Goal: Task Accomplishment & Management: Complete application form

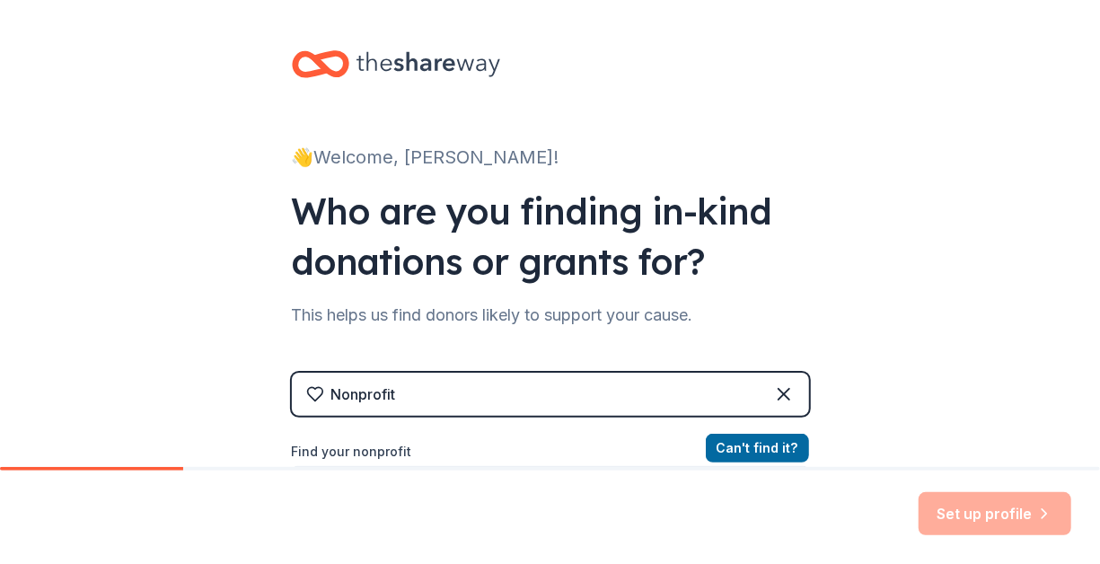
scroll to position [180, 0]
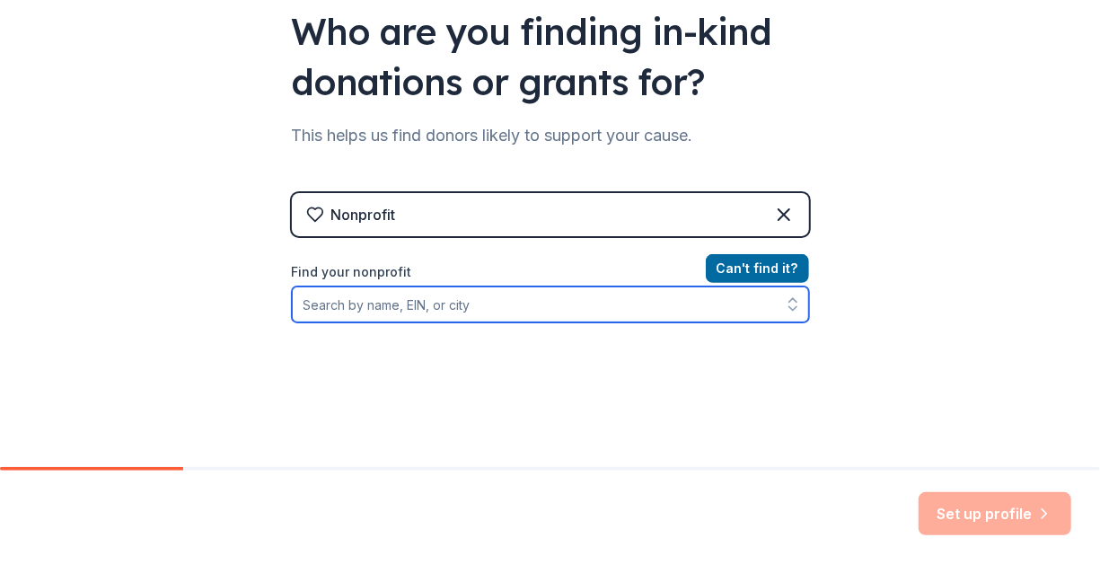
click at [459, 295] on input "Find your nonprofit" at bounding box center [550, 304] width 517 height 36
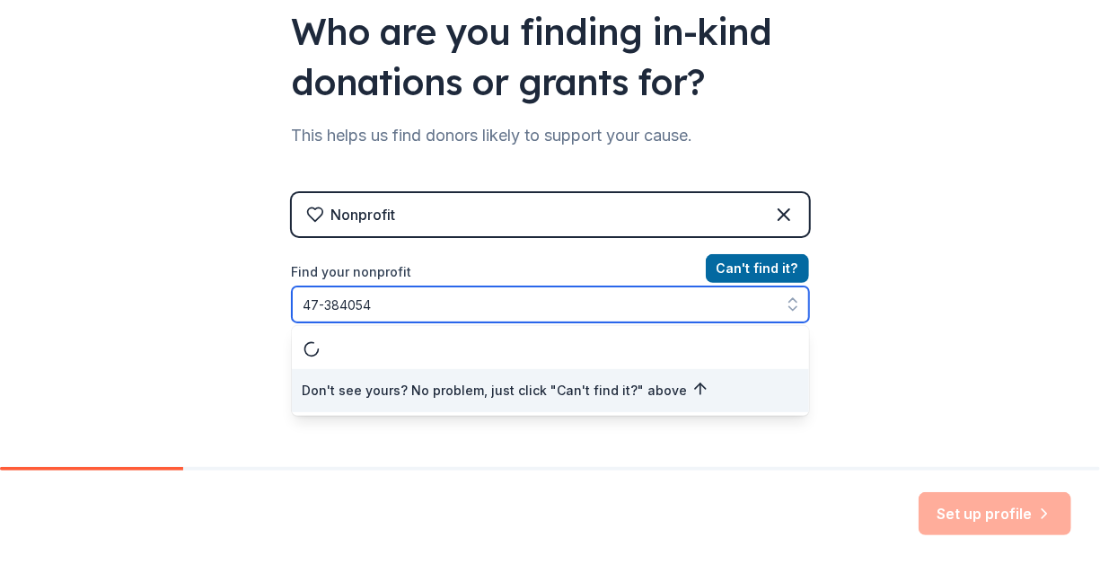
type input "[US_EMPLOYER_IDENTIFICATION_NUMBER]"
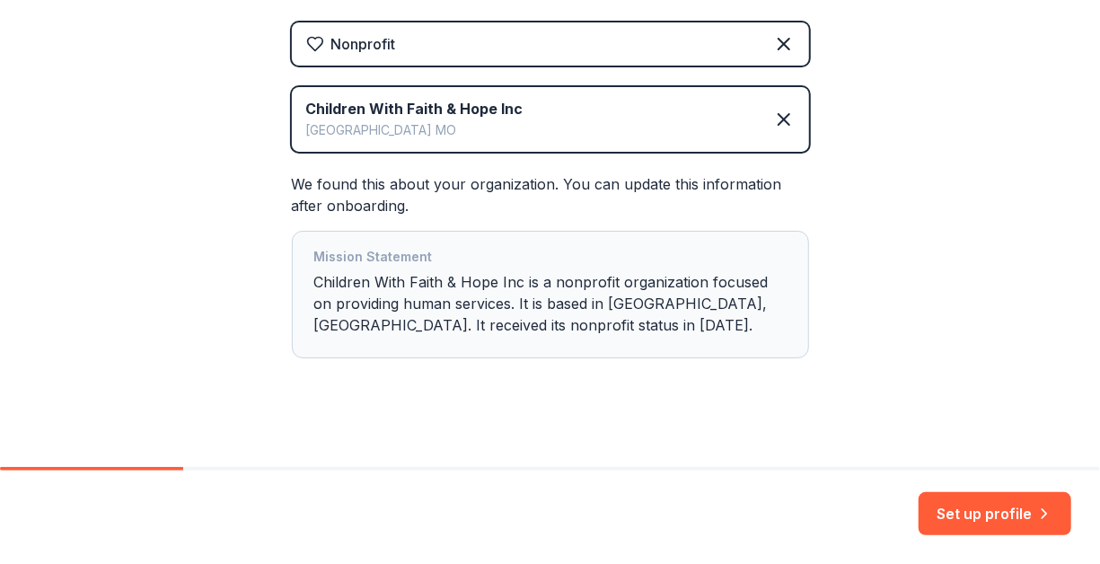
scroll to position [363, 0]
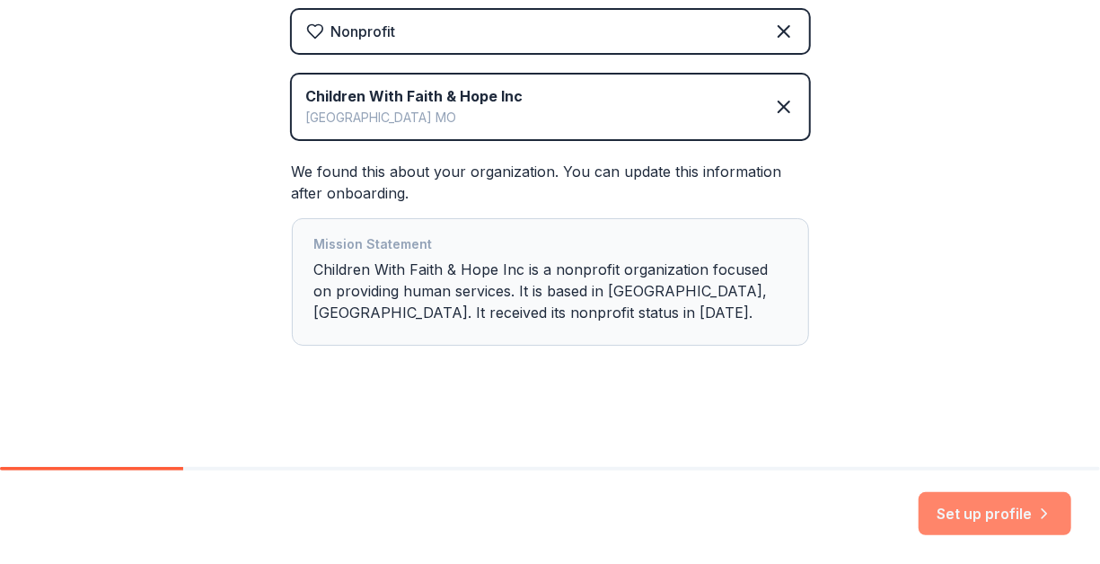
click at [990, 512] on button "Set up profile" at bounding box center [994, 513] width 153 height 43
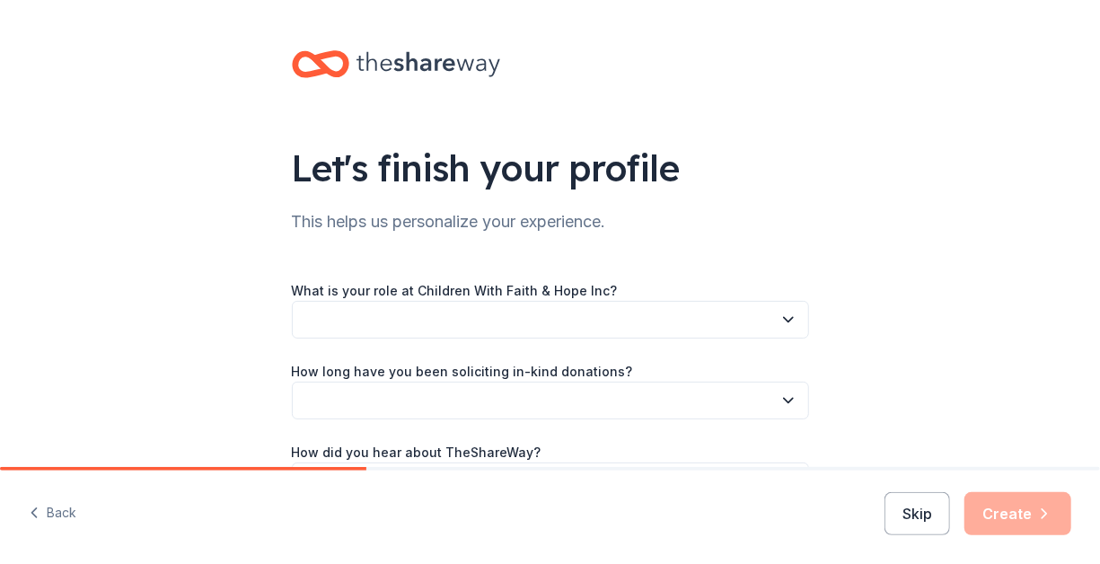
click at [782, 316] on icon "button" at bounding box center [788, 320] width 18 height 18
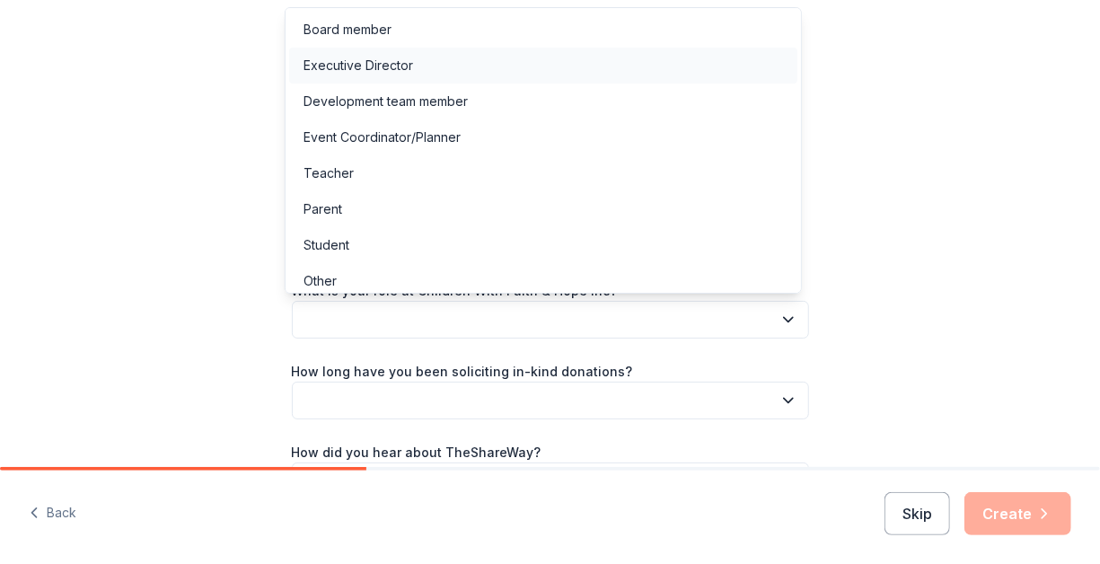
click at [353, 66] on div "Executive Director" at bounding box center [358, 66] width 110 height 22
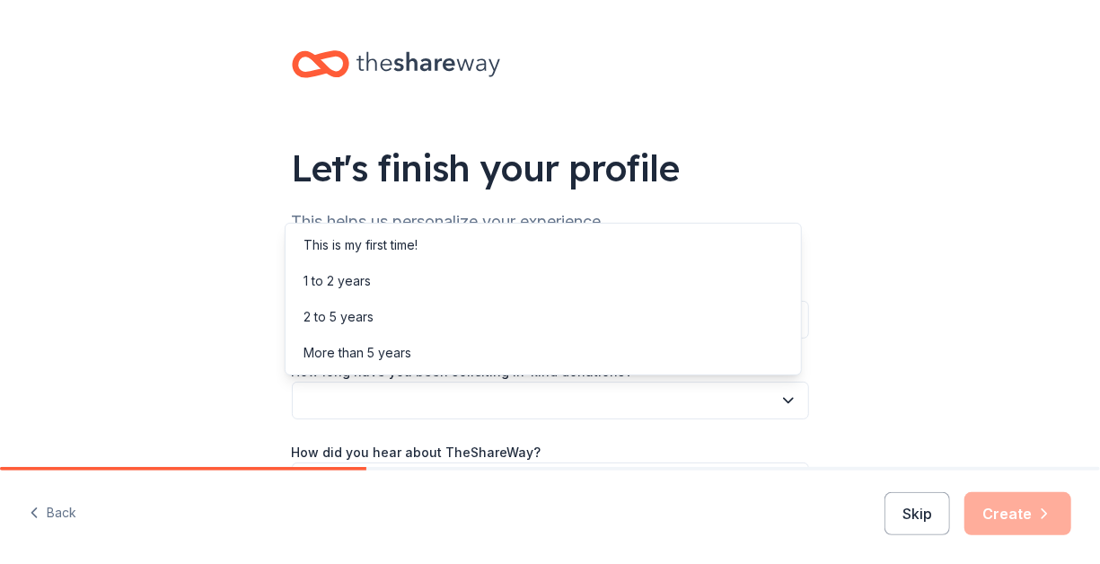
click at [785, 399] on icon "button" at bounding box center [788, 401] width 9 height 4
click at [382, 277] on div "1 to 2 years" at bounding box center [543, 281] width 508 height 36
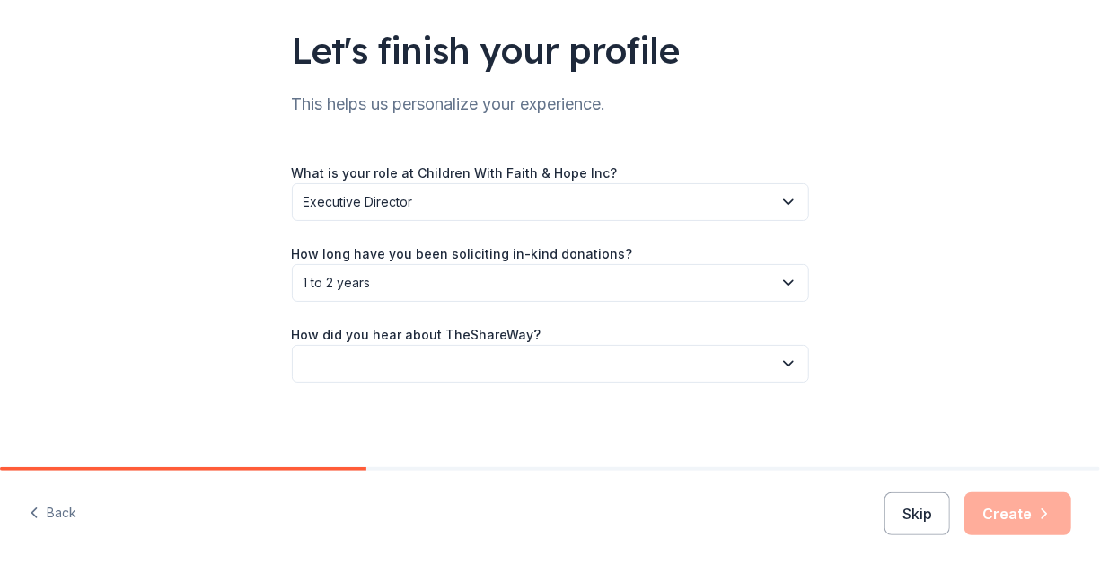
scroll to position [119, 0]
click at [779, 364] on icon "button" at bounding box center [788, 362] width 18 height 18
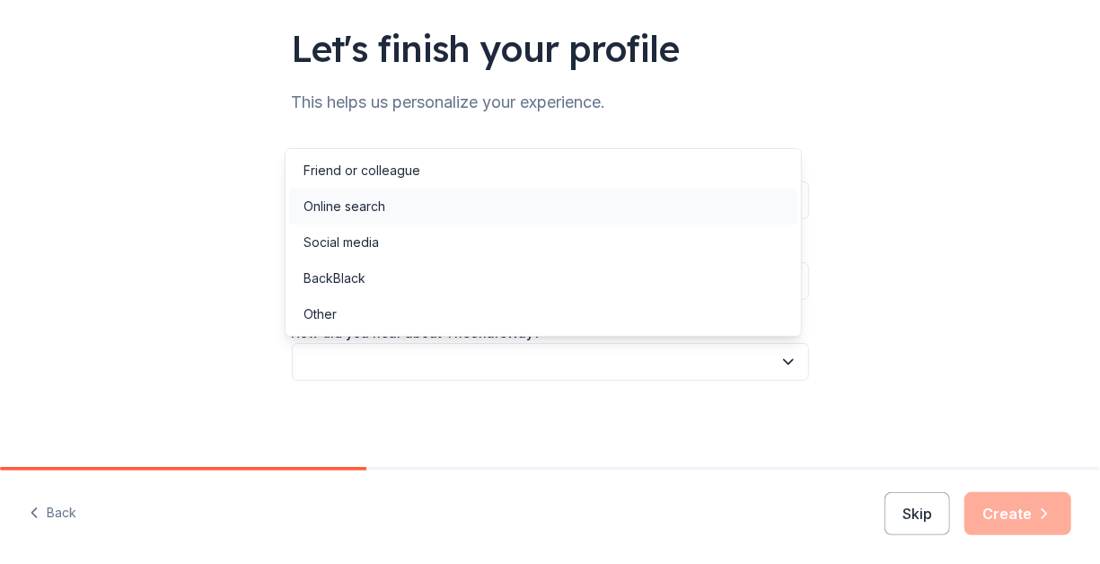
click at [356, 197] on div "Online search" at bounding box center [344, 207] width 82 height 22
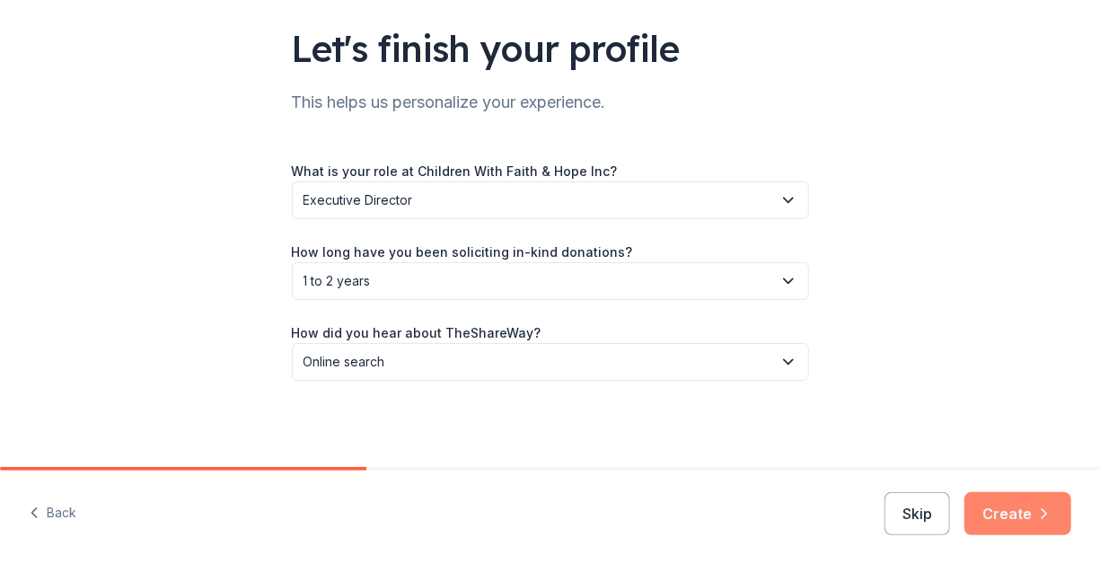
click at [1006, 509] on button "Create" at bounding box center [1017, 513] width 107 height 43
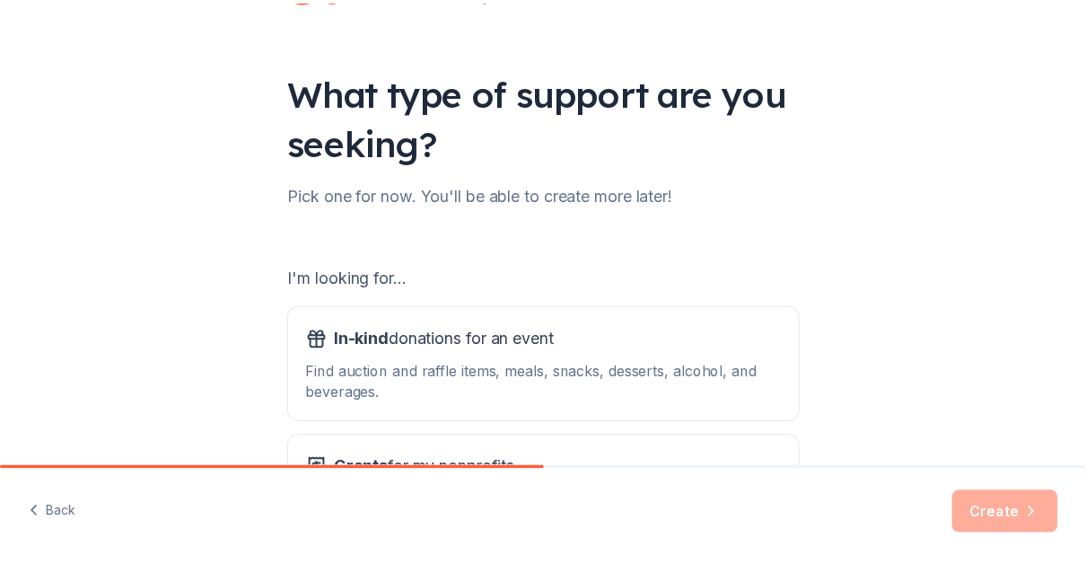
scroll to position [258, 0]
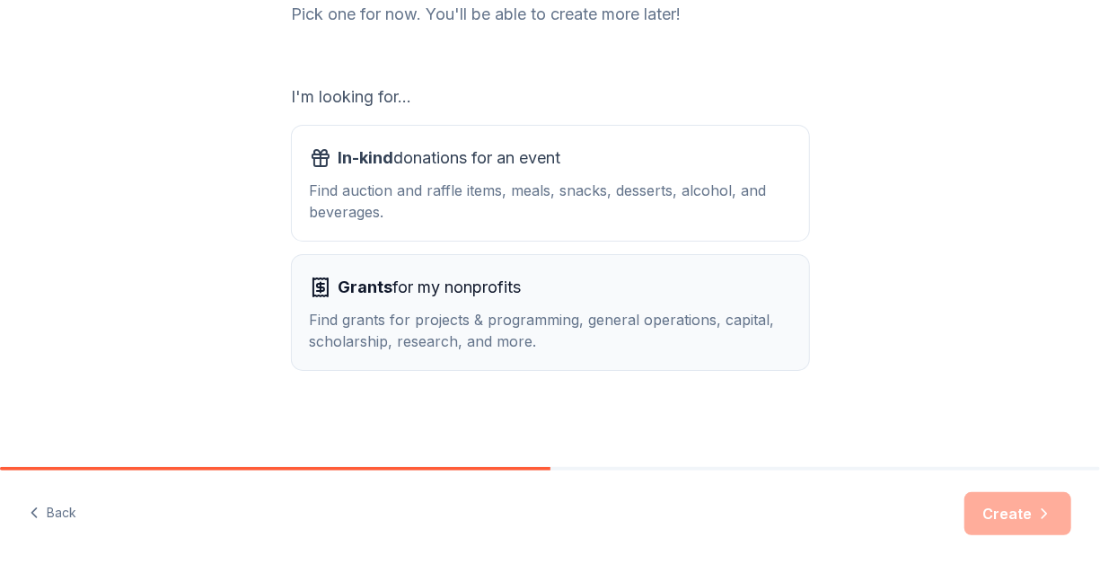
click at [412, 287] on span "Grants for my nonprofits" at bounding box center [429, 287] width 183 height 29
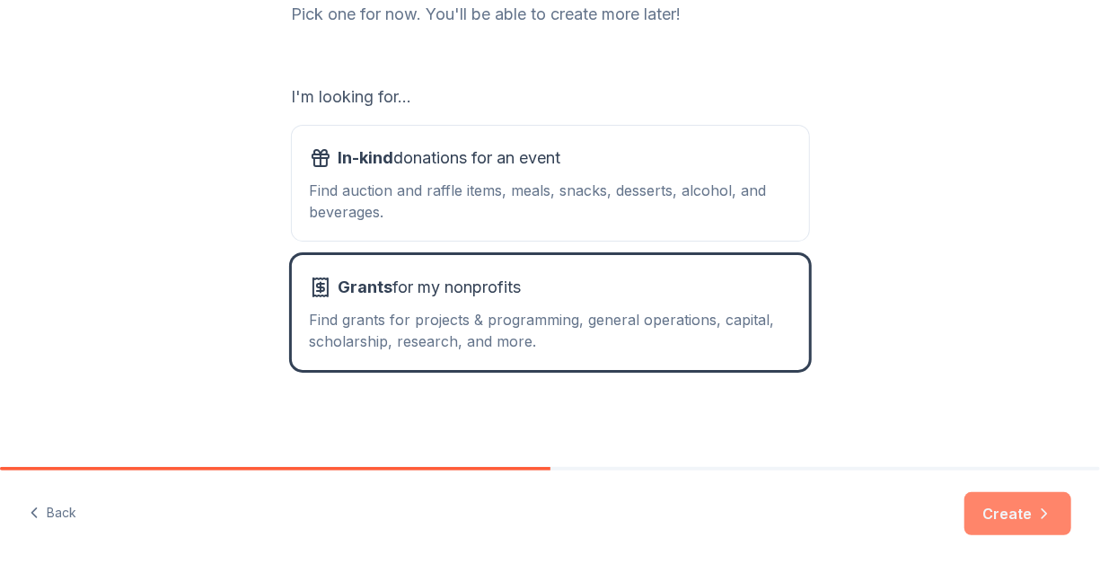
click at [1003, 514] on button "Create" at bounding box center [1017, 513] width 107 height 43
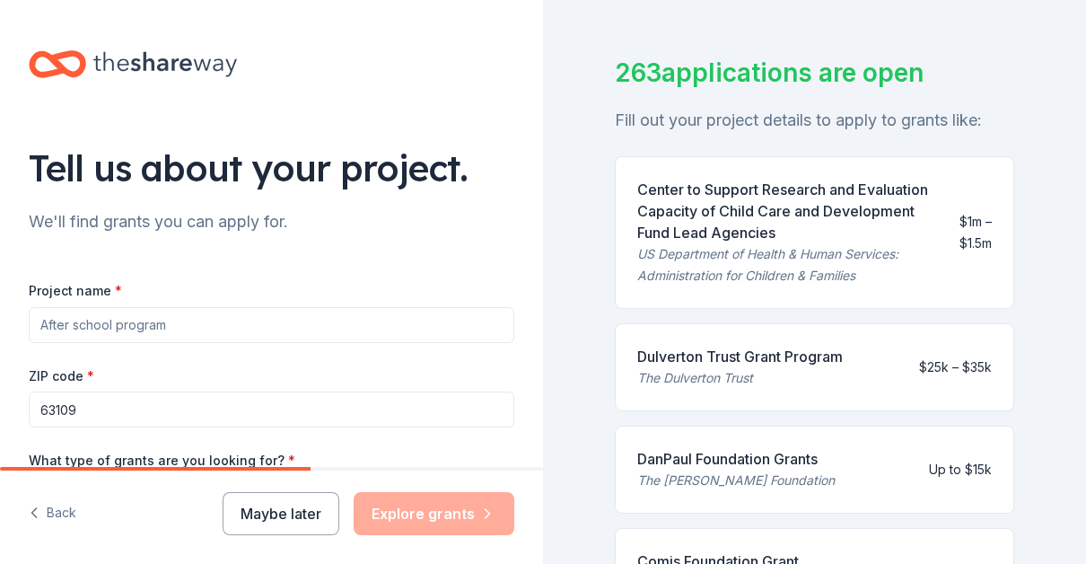
scroll to position [180, 0]
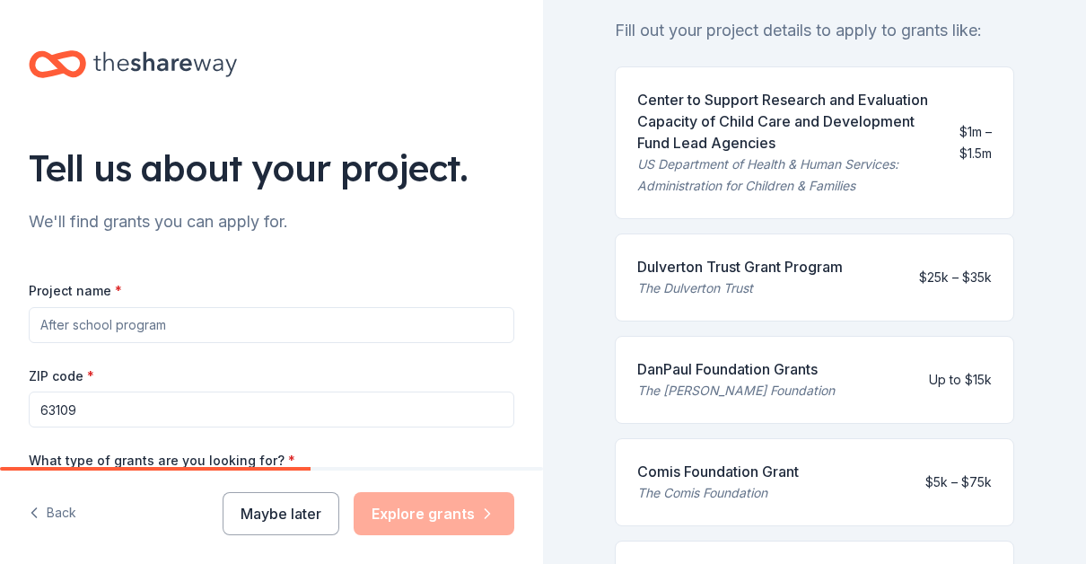
click at [212, 325] on input "Project name *" at bounding box center [272, 325] width 486 height 36
type input "ONE MISSION MANY MIRACLES"
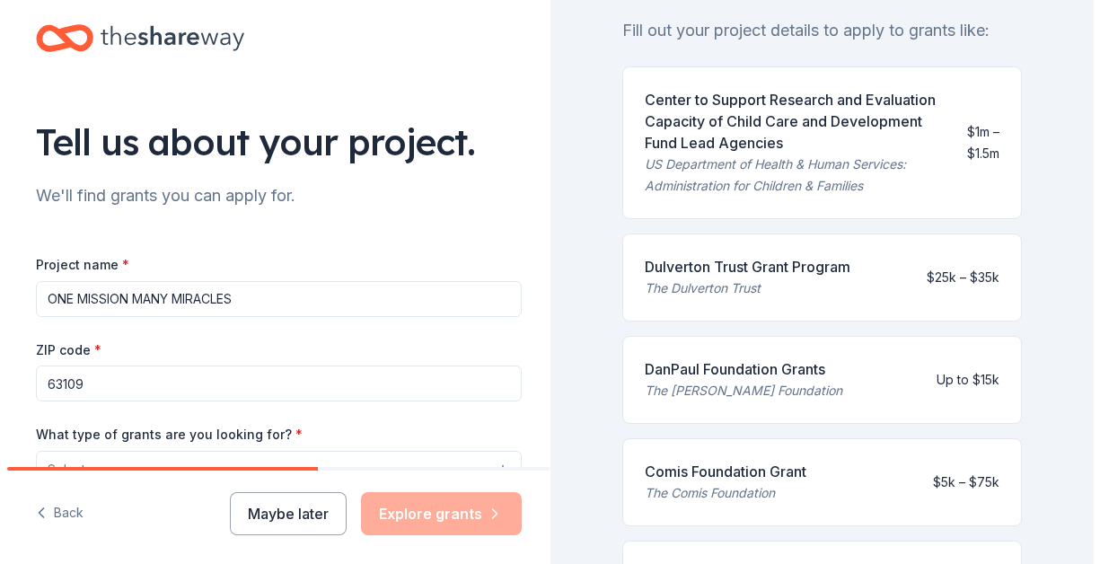
scroll to position [90, 0]
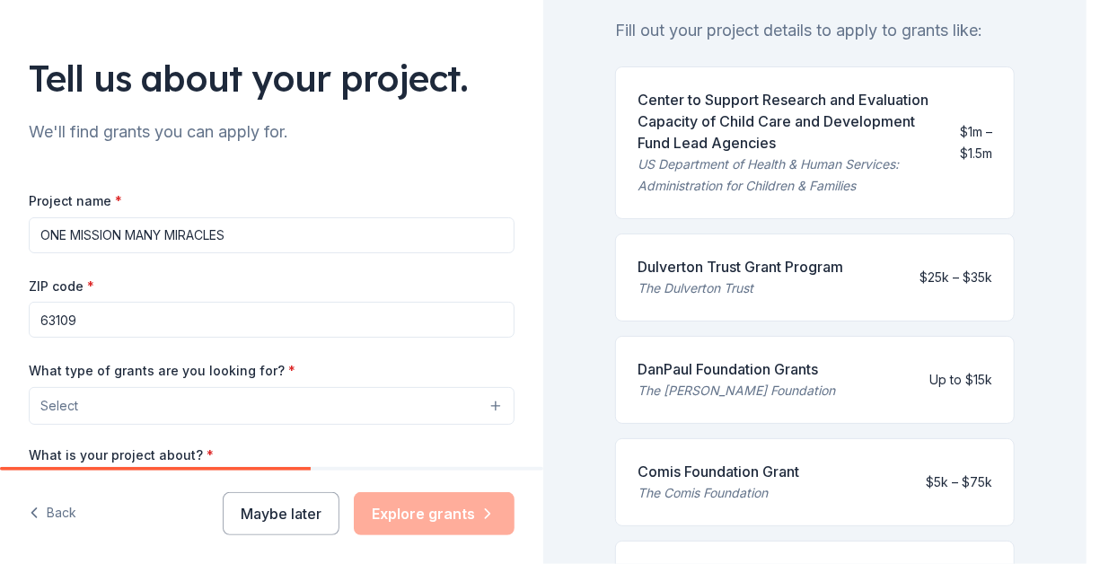
click at [210, 390] on button "Select" at bounding box center [272, 406] width 486 height 38
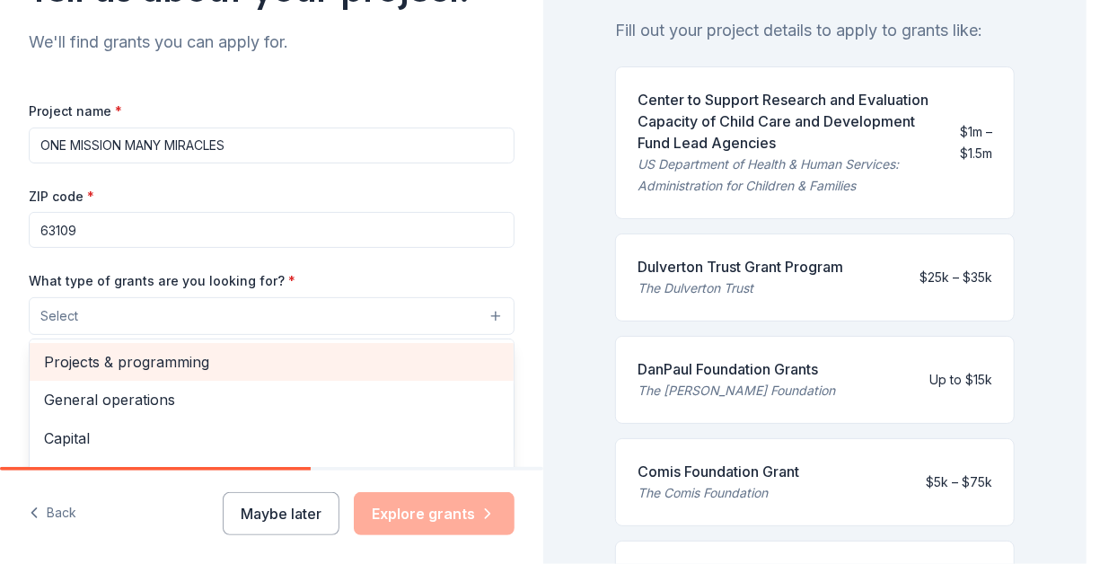
click at [222, 358] on span "Projects & programming" at bounding box center [271, 361] width 455 height 23
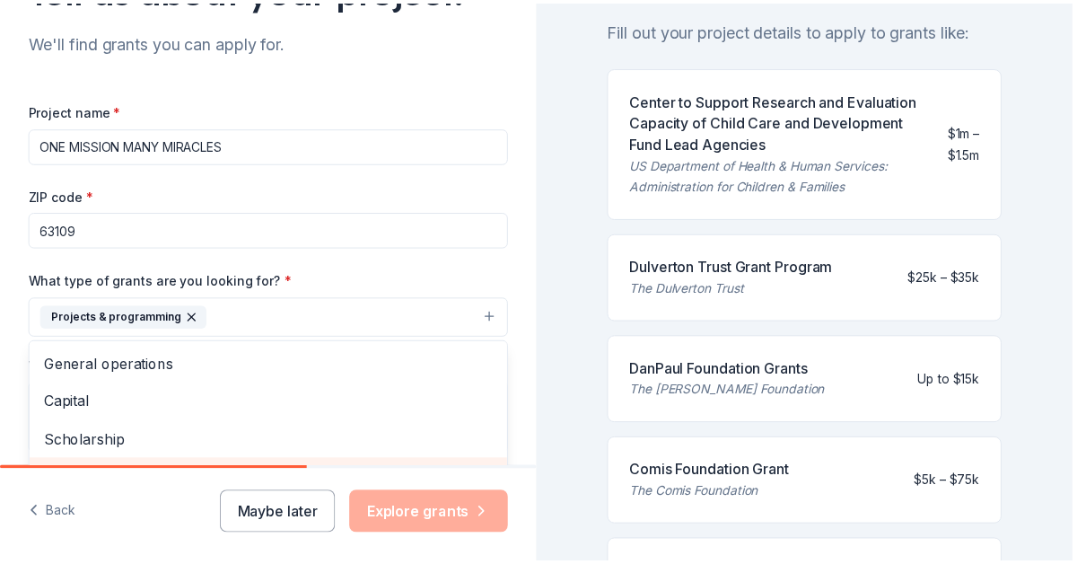
scroll to position [391, 0]
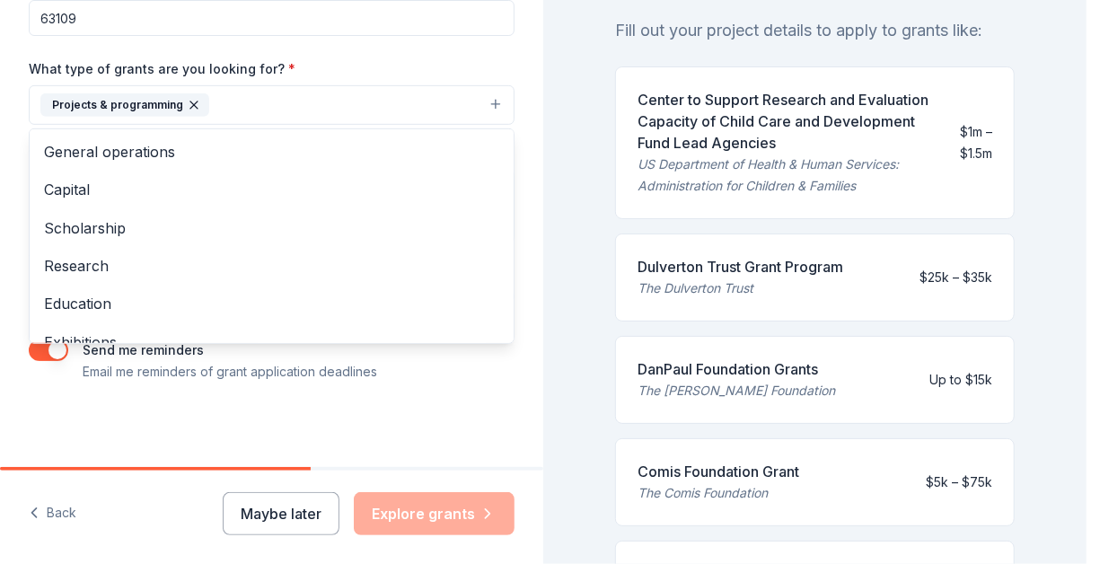
click at [428, 512] on div "Tell us about your project. We'll find grants you can apply for. Project name *…" at bounding box center [271, 282] width 543 height 564
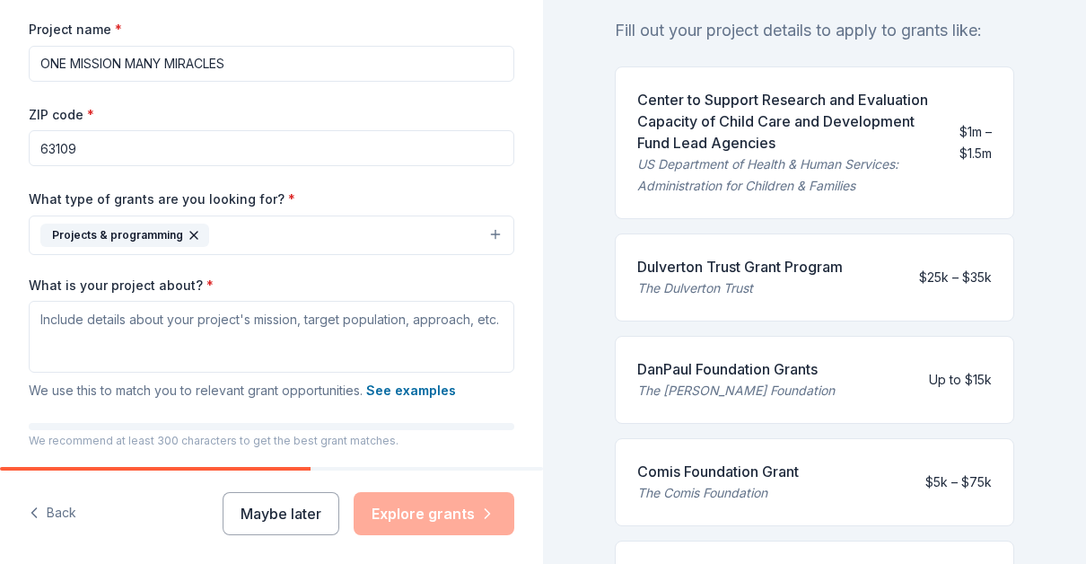
scroll to position [269, 0]
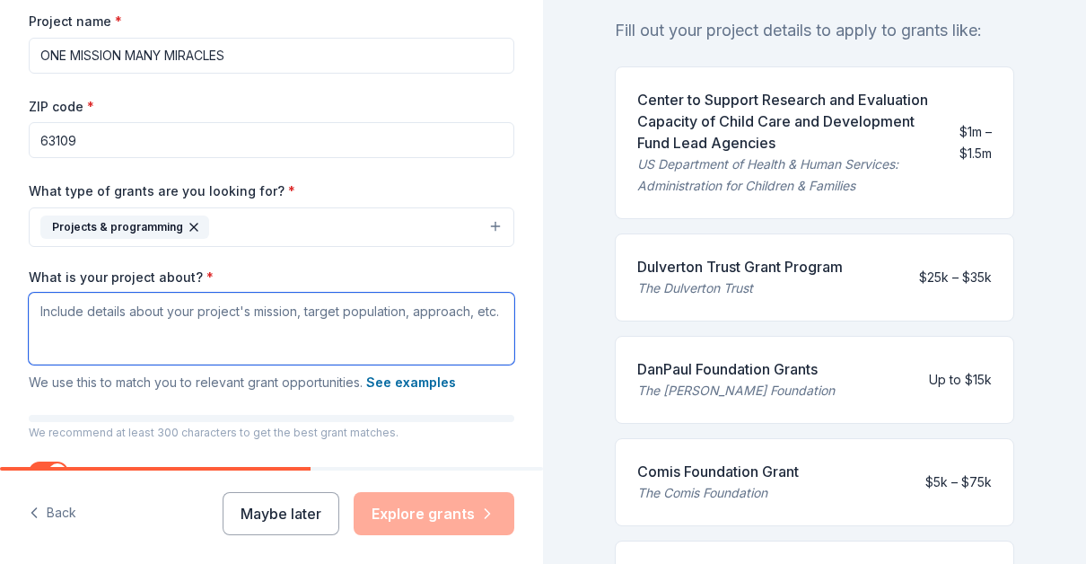
click at [145, 330] on textarea "What is your project about? *" at bounding box center [272, 329] width 486 height 72
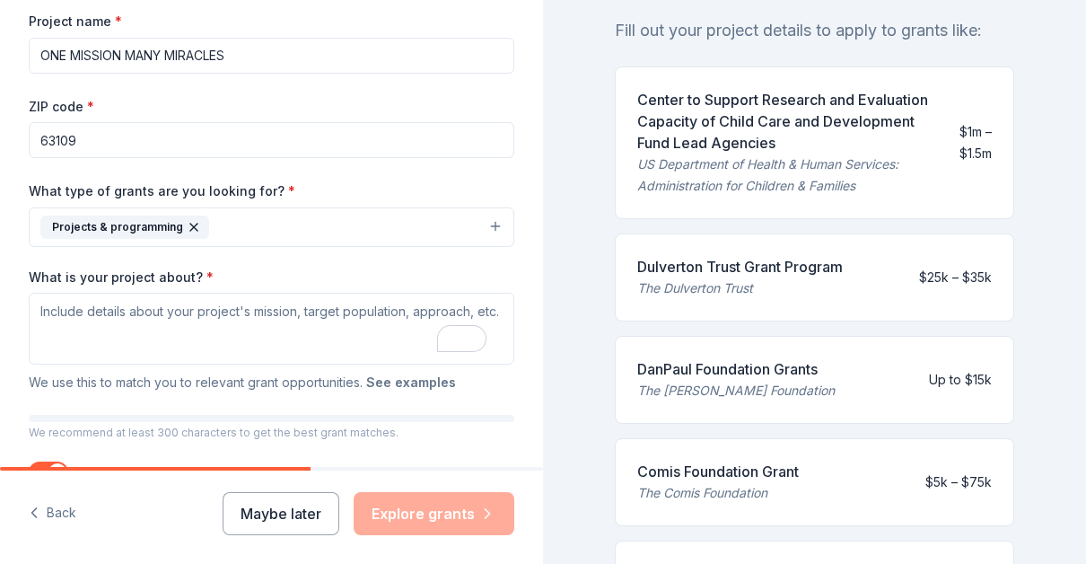
click at [378, 383] on button "See examples" at bounding box center [411, 383] width 90 height 22
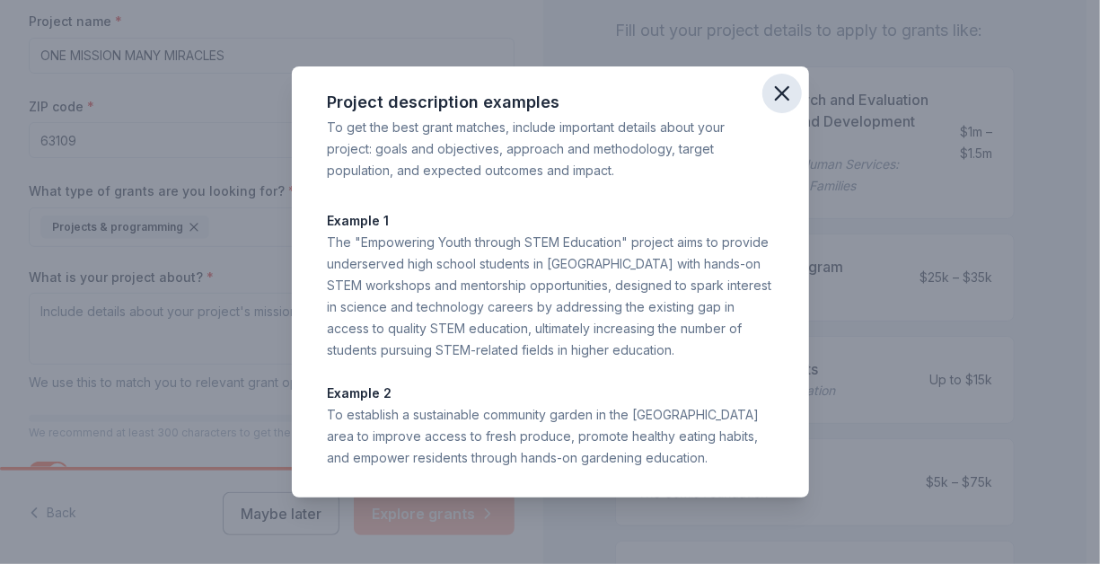
click at [790, 95] on icon "button" at bounding box center [781, 93] width 25 height 25
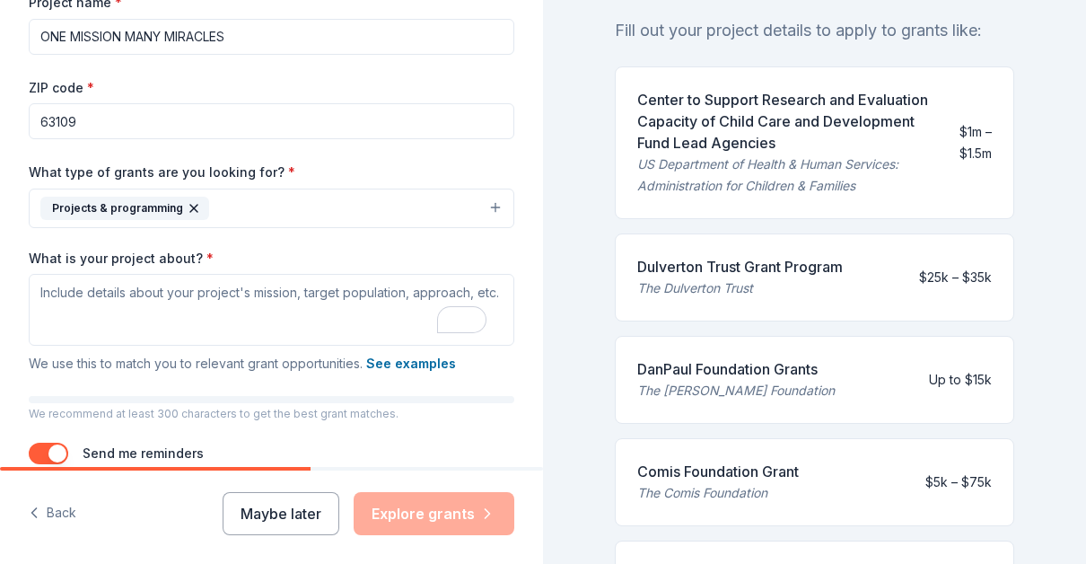
scroll to position [302, 0]
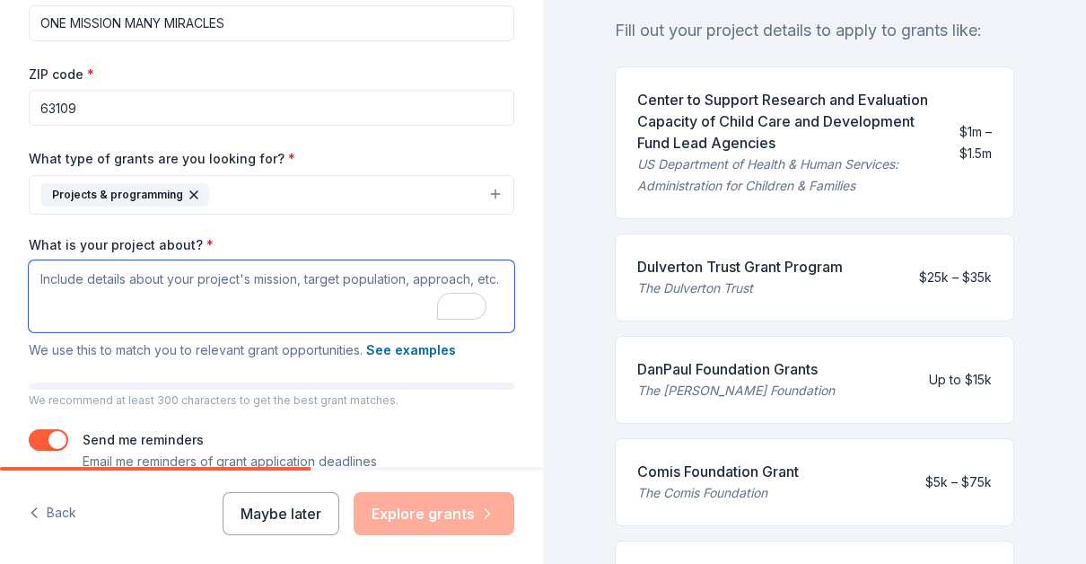
drag, startPoint x: 69, startPoint y: 299, endPoint x: 29, endPoint y: 266, distance: 52.3
click at [29, 266] on textarea "What is your project about? *" at bounding box center [272, 296] width 486 height 72
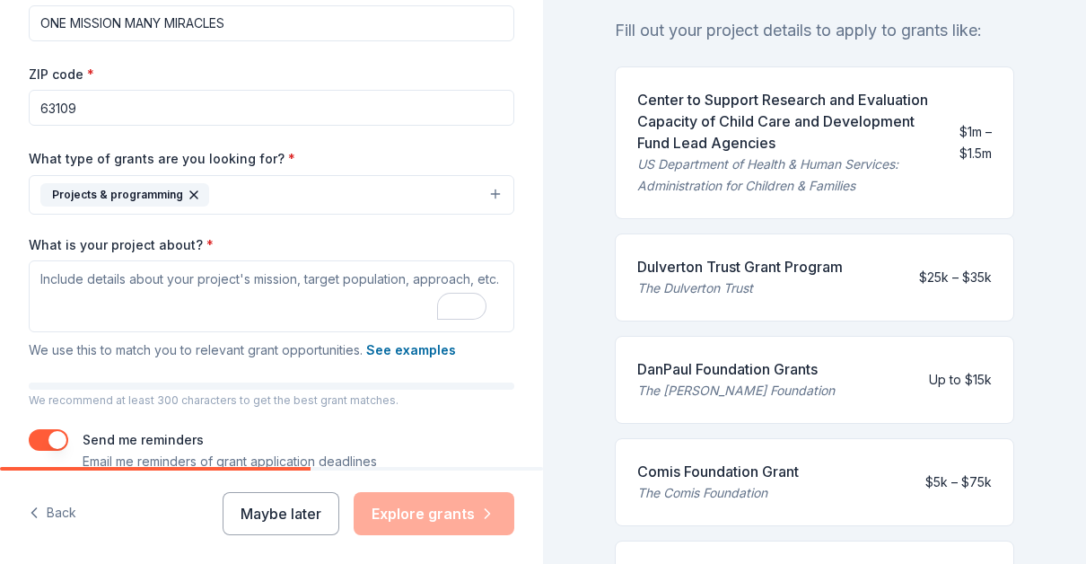
click at [17, 223] on div "Tell us about your project. We'll find grants you can apply for. Project name *…" at bounding box center [271, 128] width 543 height 860
drag, startPoint x: 18, startPoint y: 239, endPoint x: 68, endPoint y: 224, distance: 52.5
click at [68, 224] on div "Tell us about your project. We'll find grants you can apply for. Project name *…" at bounding box center [271, 128] width 543 height 860
click at [259, 210] on button "Projects & programming" at bounding box center [272, 195] width 486 height 40
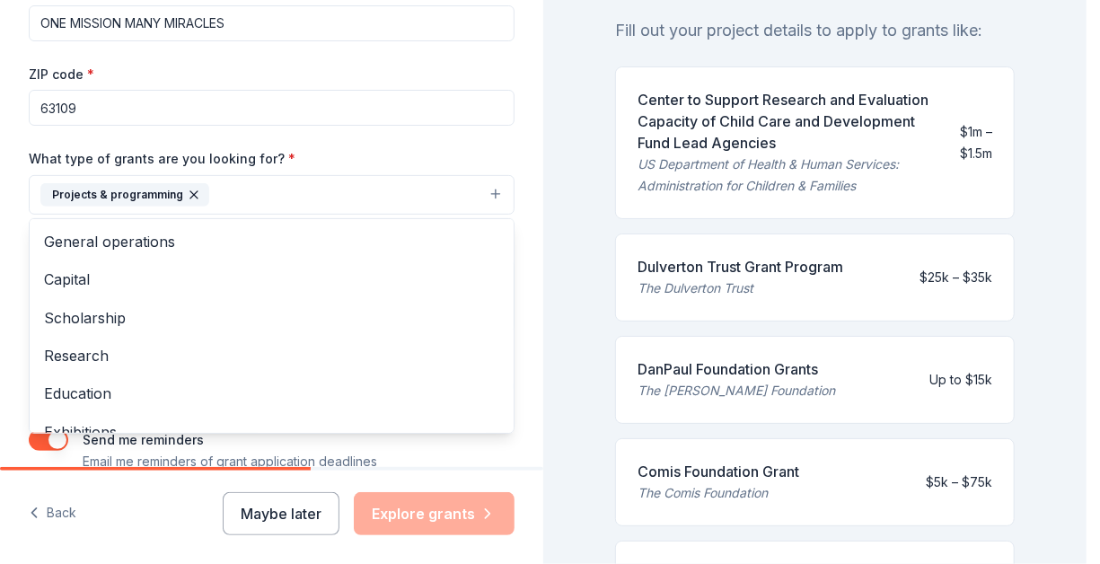
click at [127, 143] on div "Project name * ONE MISSION MANY MIRACLES ZIP code * 63109 What type of grants a…" at bounding box center [272, 225] width 486 height 495
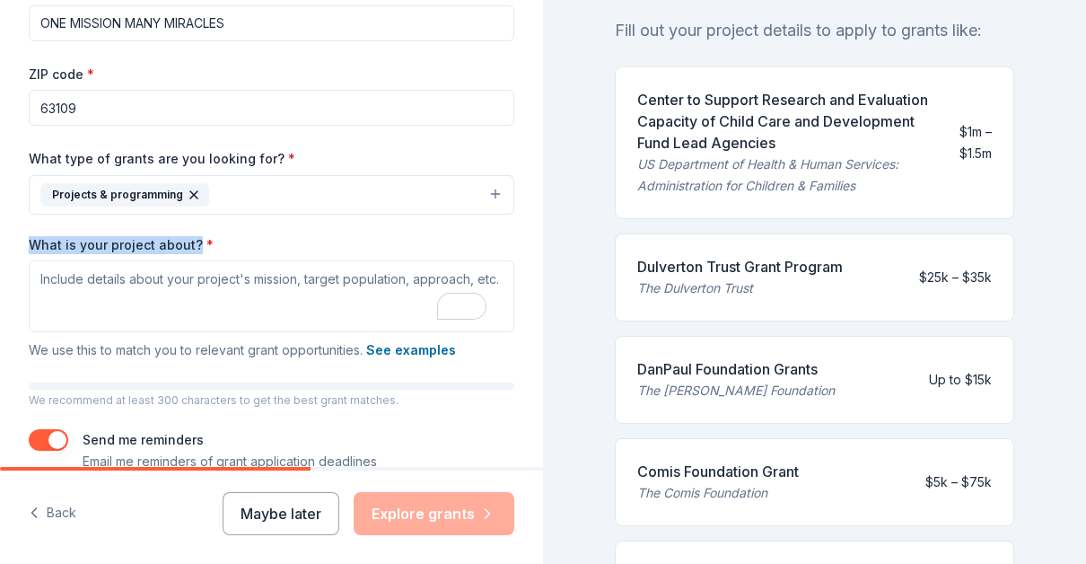
drag, startPoint x: 30, startPoint y: 241, endPoint x: 195, endPoint y: 246, distance: 165.3
click at [195, 246] on label "What is your project about? *" at bounding box center [121, 245] width 185 height 18
copy label "What is your project about?"
